Goal: Transaction & Acquisition: Obtain resource

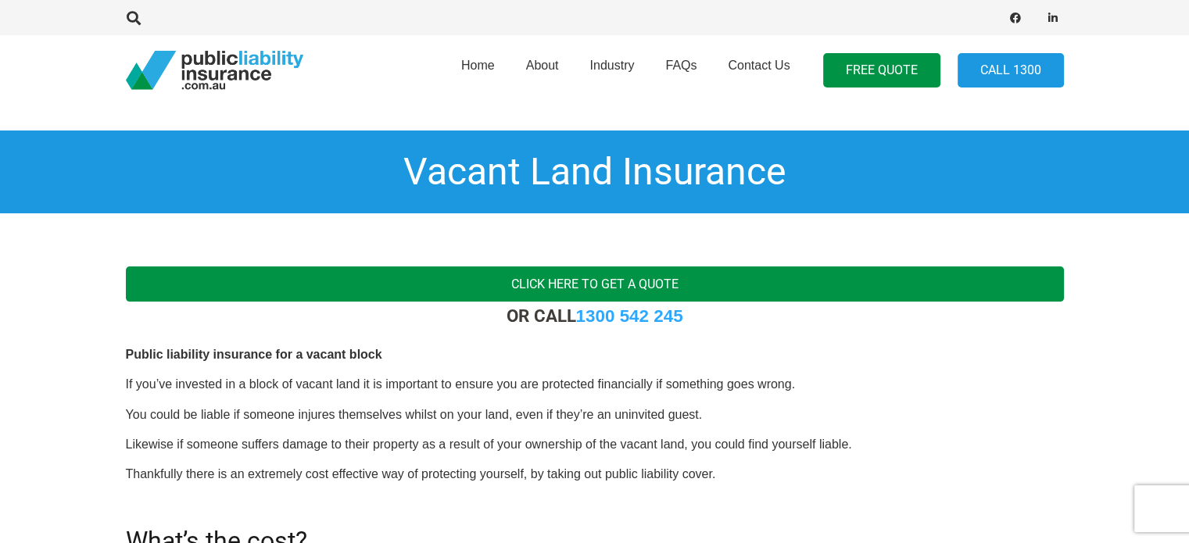
click at [553, 275] on link "Click here to get a quote" at bounding box center [595, 284] width 938 height 35
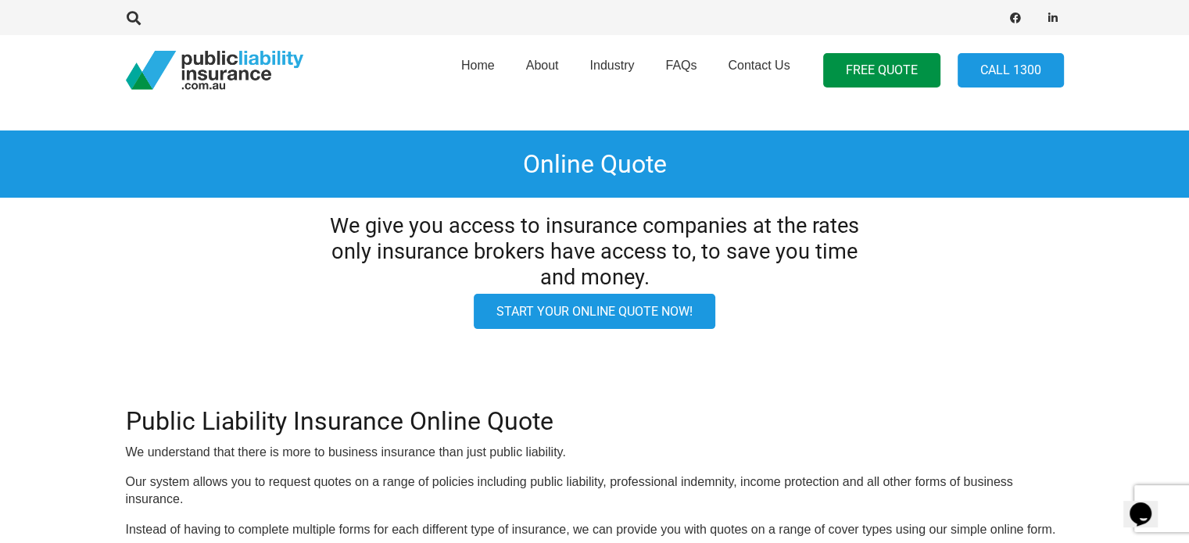
click at [604, 314] on link "Start your online quote now!" at bounding box center [595, 311] width 242 height 35
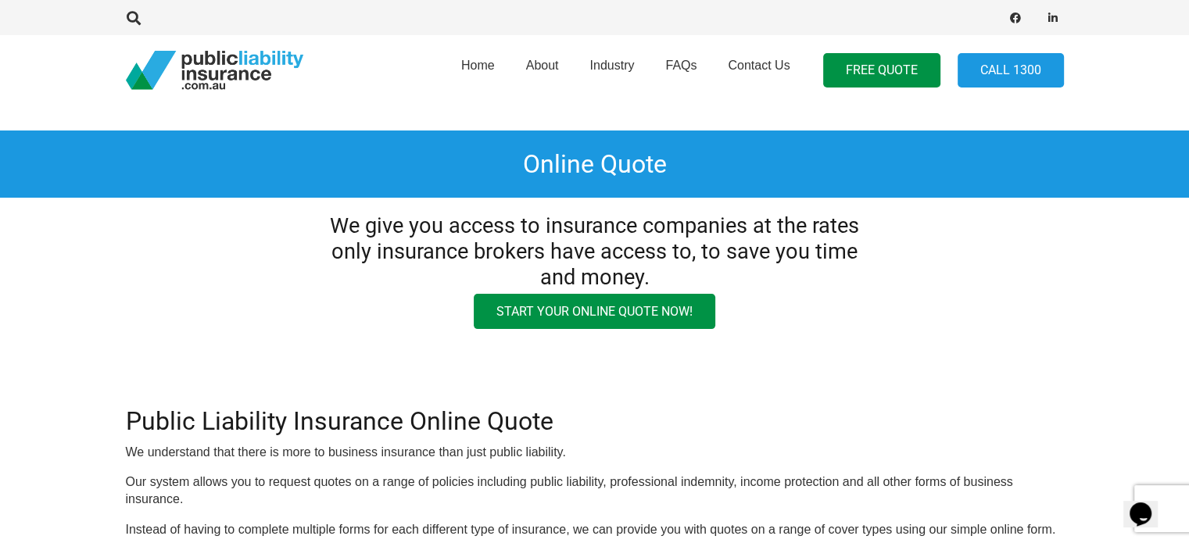
click at [199, 40] on div "Home About Industry FAQs Contact Us FREE QUOTE Call 1300" at bounding box center [595, 70] width 938 height 70
